Goal: Navigation & Orientation: Find specific page/section

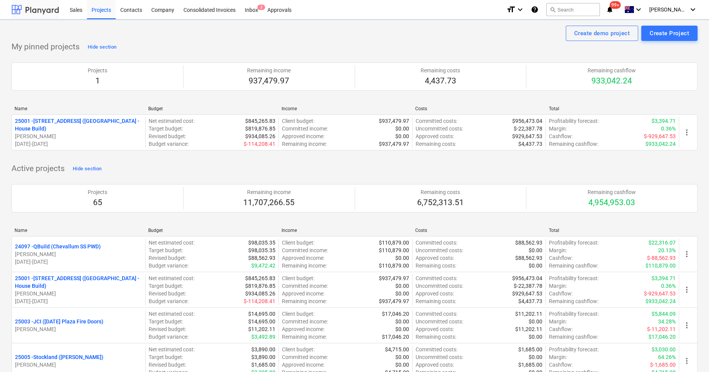
click at [35, 6] on div at bounding box center [34, 9] width 47 height 19
click at [281, 10] on div "Approvals" at bounding box center [279, 10] width 33 height 20
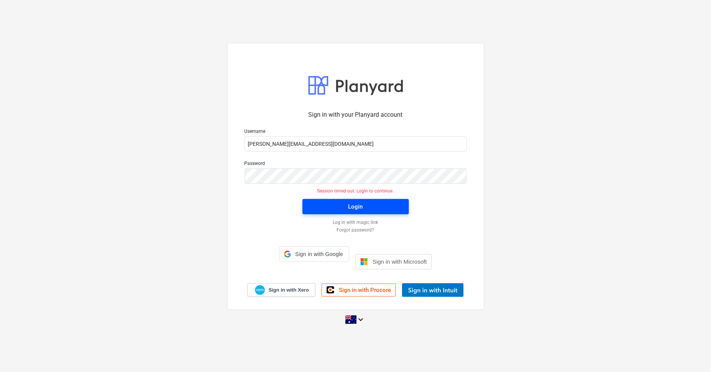
click at [337, 212] on span "Login" at bounding box center [356, 207] width 88 height 10
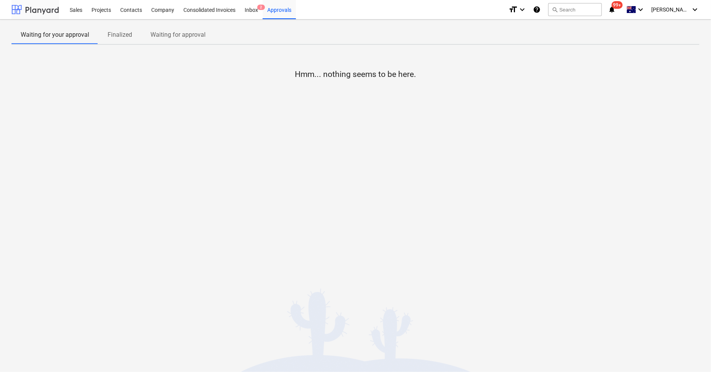
click at [45, 5] on div at bounding box center [34, 9] width 47 height 19
